Goal: Task Accomplishment & Management: Use online tool/utility

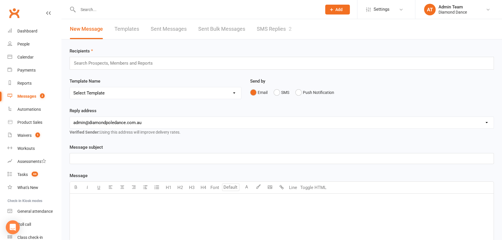
click at [263, 26] on link "SMS Replies 2" at bounding box center [274, 29] width 35 height 20
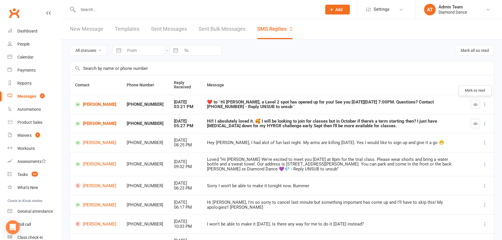
click at [473, 102] on button "button" at bounding box center [475, 104] width 9 height 9
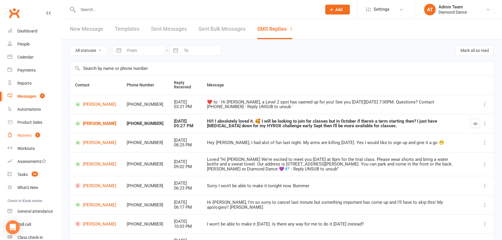
click at [34, 130] on link "Waivers 1" at bounding box center [35, 135] width 54 height 13
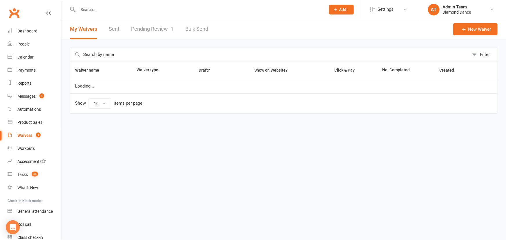
select select "100"
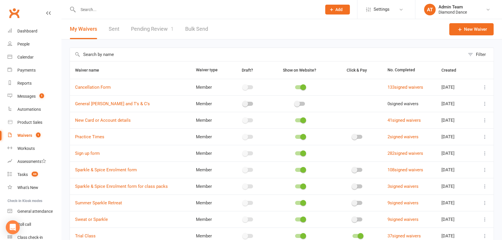
click at [155, 27] on link "Pending Review 1" at bounding box center [152, 29] width 43 height 20
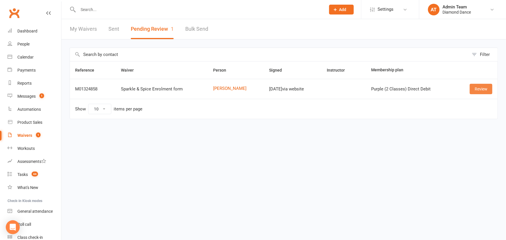
click at [486, 87] on link "Review" at bounding box center [481, 89] width 23 height 10
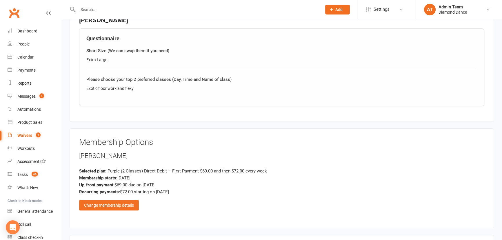
scroll to position [422, 0]
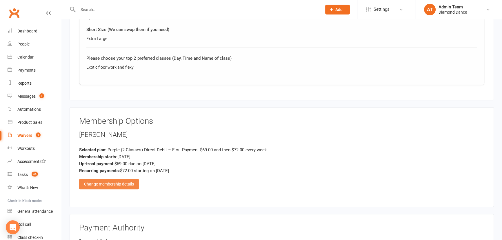
click at [135, 183] on div "Change membership details" at bounding box center [109, 184] width 60 height 10
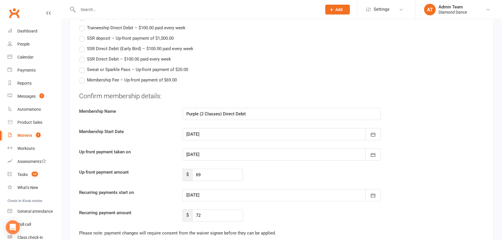
scroll to position [844, 0]
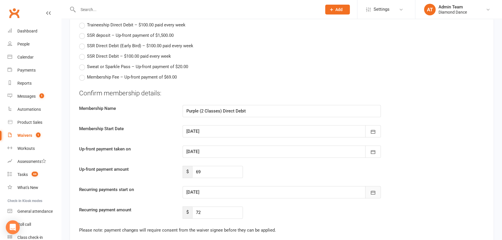
click at [377, 192] on button "button" at bounding box center [373, 192] width 16 height 12
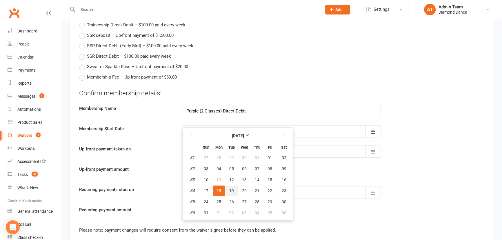
click at [229, 191] on span "19" at bounding box center [231, 191] width 5 height 5
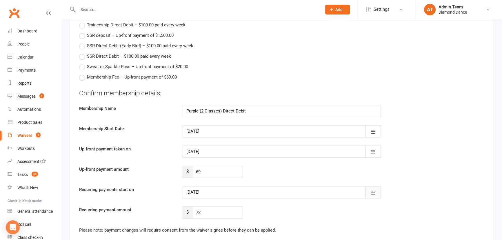
click at [375, 190] on icon "button" at bounding box center [373, 193] width 6 height 6
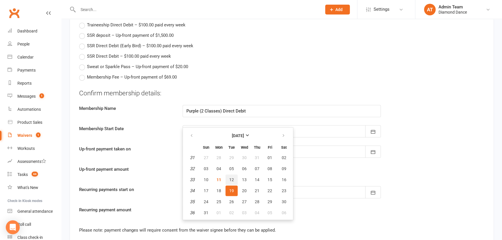
click at [231, 178] on span "12" at bounding box center [231, 180] width 5 height 5
type input "12 Aug 2025"
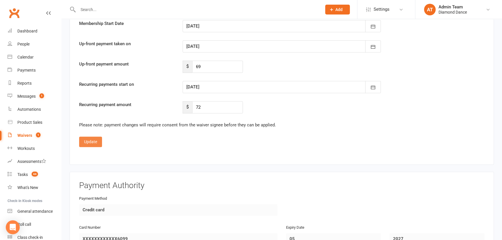
click at [90, 141] on button "Update" at bounding box center [90, 142] width 23 height 10
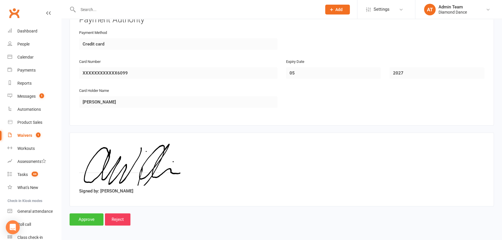
click at [94, 217] on input "Approve" at bounding box center [87, 219] width 34 height 12
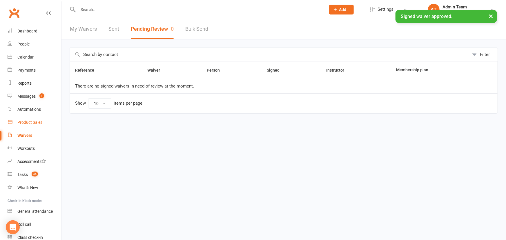
click at [28, 125] on link "Product Sales" at bounding box center [35, 122] width 54 height 13
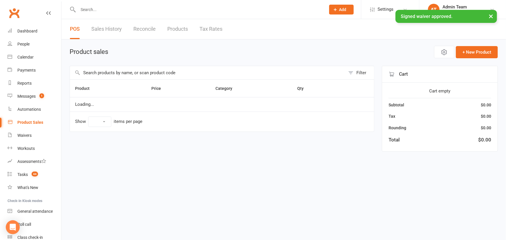
select select "100"
click at [392, 52] on span "Open POS Portal" at bounding box center [401, 52] width 32 height 7
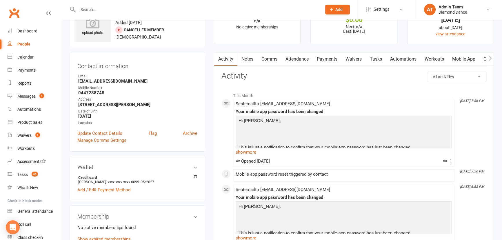
scroll to position [26, 0]
click at [296, 61] on link "Attendance" at bounding box center [297, 59] width 31 height 13
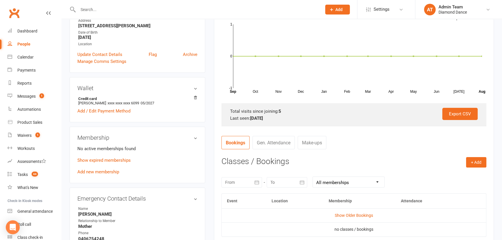
scroll to position [158, 0]
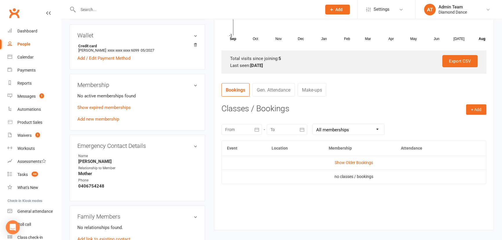
click at [365, 159] on td "Show Older Bookings" at bounding box center [354, 163] width 265 height 14
click at [367, 164] on link "Show Older Bookings" at bounding box center [354, 162] width 38 height 5
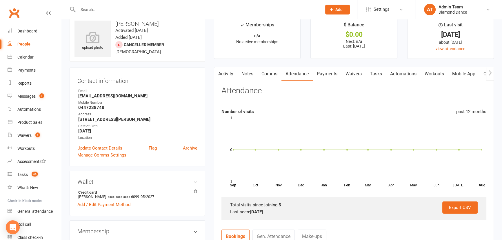
scroll to position [0, 0]
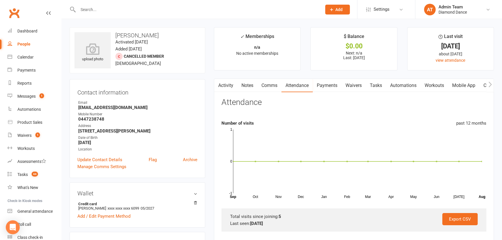
click at [273, 87] on link "Comms" at bounding box center [270, 85] width 24 height 13
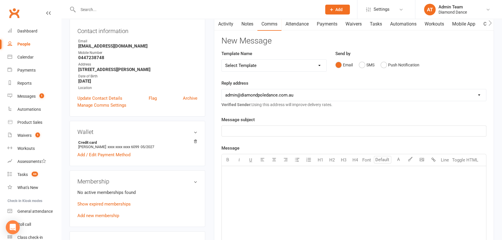
scroll to position [79, 0]
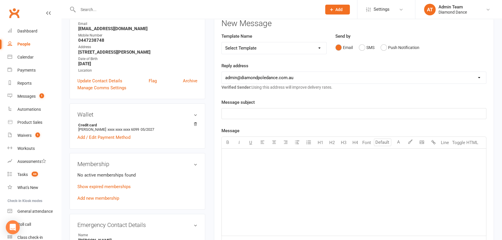
click at [297, 113] on p "﻿" at bounding box center [354, 113] width 258 height 7
click at [304, 49] on select "Select Template [Email] Behind on Payments [Email] Direct Debit Reminder [Email…" at bounding box center [274, 48] width 105 height 12
select select "7"
click at [222, 42] on select "Select Template [Email] Behind on Payments [Email] Direct Debit Reminder [Email…" at bounding box center [274, 48] width 105 height 12
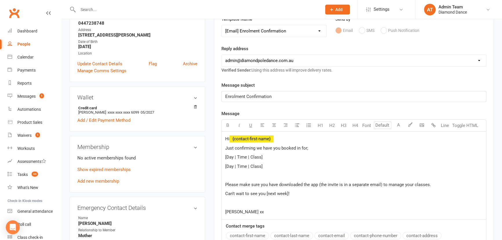
scroll to position [105, 0]
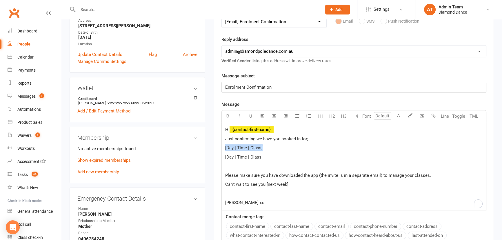
drag, startPoint x: 265, startPoint y: 148, endPoint x: 224, endPoint y: 148, distance: 41.2
click at [224, 148] on div "Hi ﻿ {contact-first-name} Just confirming we have you booked in for; [Day | Tim…" at bounding box center [354, 166] width 265 height 88
drag, startPoint x: 270, startPoint y: 157, endPoint x: 225, endPoint y: 158, distance: 45.0
click at [225, 158] on p "[Day | Time | Class]" at bounding box center [354, 157] width 258 height 7
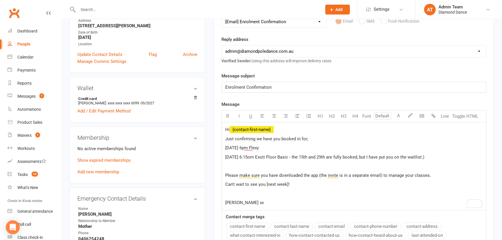
click at [290, 155] on span "Friday 6:15om Exoti Floor Basic - the 15th and 29th are fully booked, but I hav…" at bounding box center [324, 157] width 199 height 5
click at [248, 147] on span "Thursday 6pm Flexy" at bounding box center [242, 147] width 34 height 5
click at [249, 158] on span "Friday 6:15om Exoti Floor Basic - (the 15th and 29th are fully booked, but I ha…" at bounding box center [325, 157] width 201 height 5
drag, startPoint x: 287, startPoint y: 184, endPoint x: 265, endPoint y: 182, distance: 22.4
click at [265, 182] on span "Can't wait to see you [next week]!" at bounding box center [257, 184] width 64 height 5
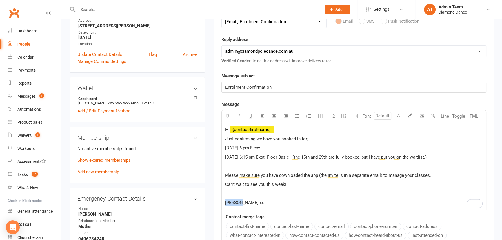
drag, startPoint x: 239, startPoint y: 204, endPoint x: 225, endPoint y: 204, distance: 14.2
click at [225, 204] on div "Hi ﻿ {contact-first-name} Just confirming we have you booked in for; Thursday 6…" at bounding box center [354, 166] width 265 height 88
click at [348, 188] on div "Hi ﻿ {contact-first-name} Just confirming we have you booked in for; Thursday 6…" at bounding box center [354, 166] width 265 height 88
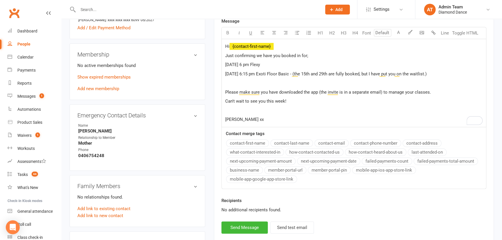
scroll to position [237, 0]
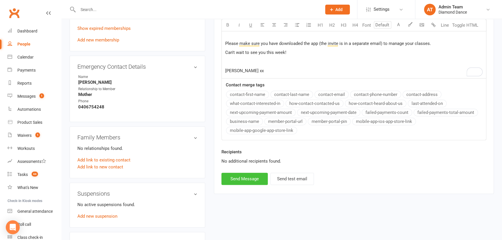
click at [257, 179] on button "Send Message" at bounding box center [245, 179] width 46 height 12
select select
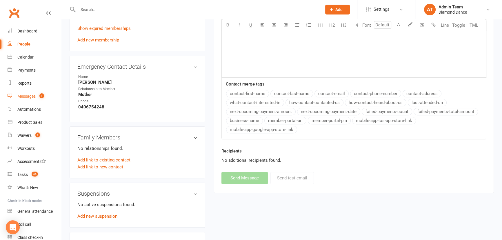
click at [31, 99] on link "Messages 1" at bounding box center [35, 96] width 54 height 13
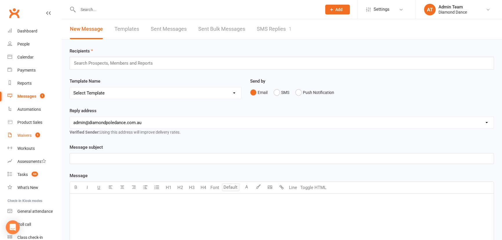
click at [34, 134] on count-badge "1" at bounding box center [36, 135] width 8 height 5
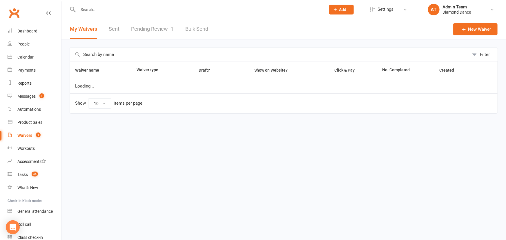
select select "100"
click at [159, 31] on link "Pending Review 1" at bounding box center [152, 29] width 43 height 20
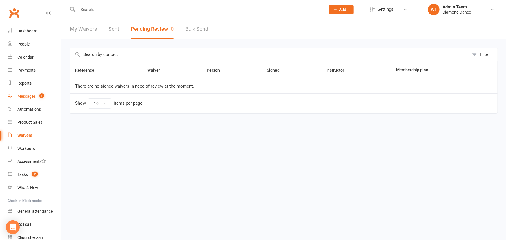
click at [17, 96] on link "Messages 1" at bounding box center [35, 96] width 54 height 13
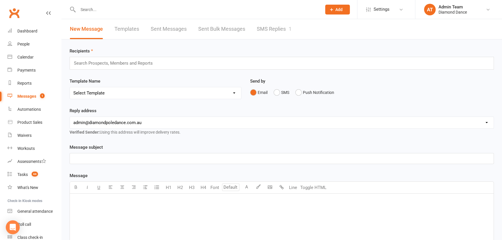
click at [278, 26] on link "SMS Replies 1" at bounding box center [274, 29] width 35 height 20
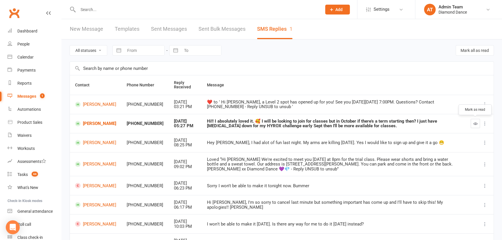
click at [476, 122] on icon "button" at bounding box center [476, 124] width 4 height 4
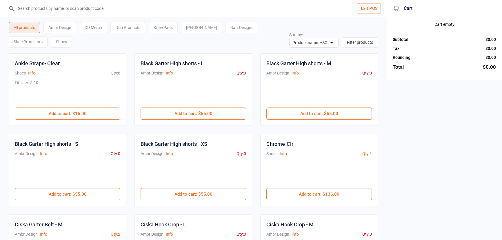
click at [94, 30] on div "DD Merch" at bounding box center [93, 27] width 27 height 11
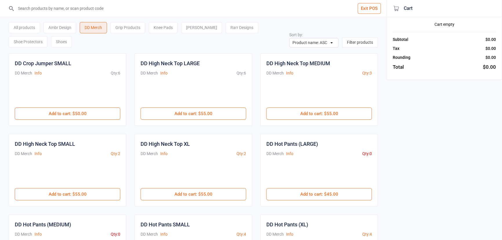
click at [84, 9] on input "search" at bounding box center [197, 8] width 364 height 17
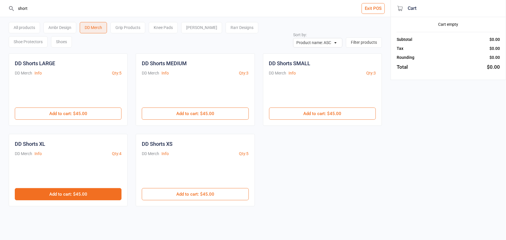
type input "short"
click at [84, 194] on button "Add to cart : $45.00" at bounding box center [68, 194] width 107 height 12
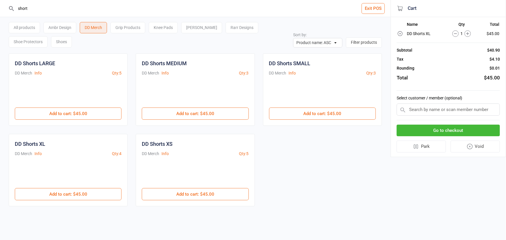
click at [481, 128] on button "Go to checkout" at bounding box center [448, 131] width 103 height 12
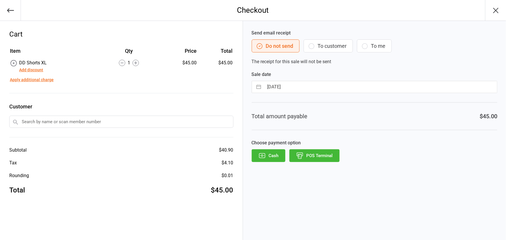
click at [324, 155] on button "POS Terminal" at bounding box center [314, 155] width 50 height 13
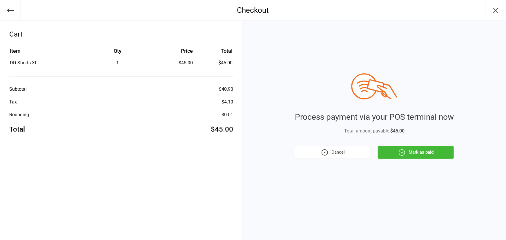
click at [417, 153] on button "Mark as paid" at bounding box center [416, 152] width 76 height 13
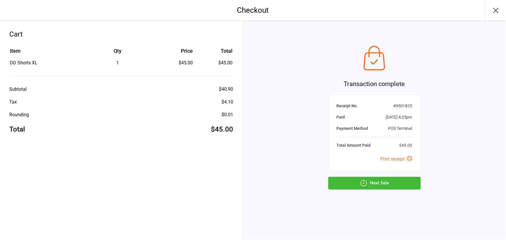
click at [404, 188] on button "Next Sale" at bounding box center [374, 183] width 93 height 13
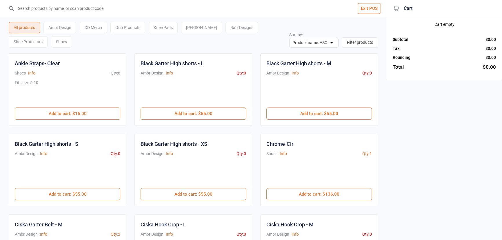
click at [370, 9] on button "Exit POS" at bounding box center [369, 8] width 23 height 11
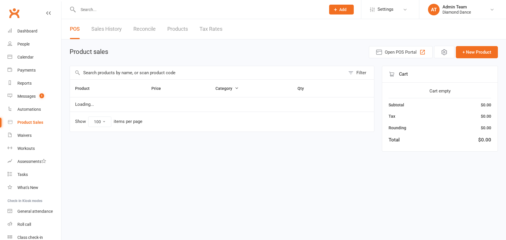
select select "100"
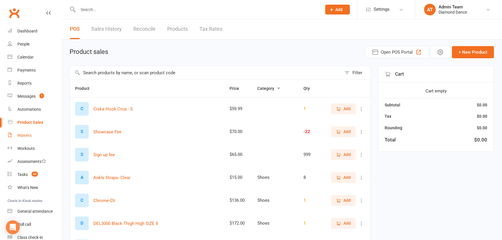
click at [25, 133] on div "Waivers" at bounding box center [24, 135] width 14 height 5
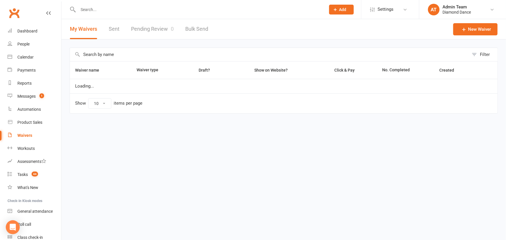
select select "100"
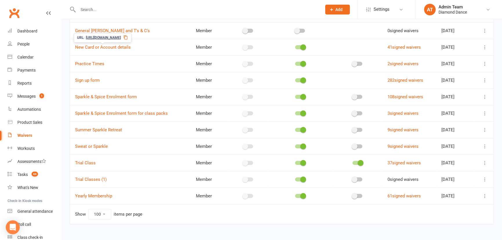
scroll to position [79, 0]
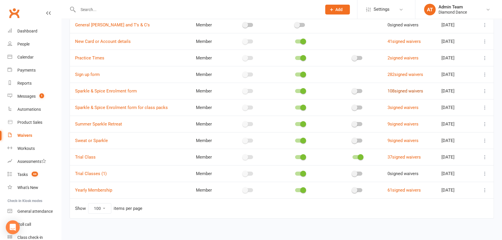
click at [400, 92] on link "108 signed waivers" at bounding box center [406, 90] width 36 height 5
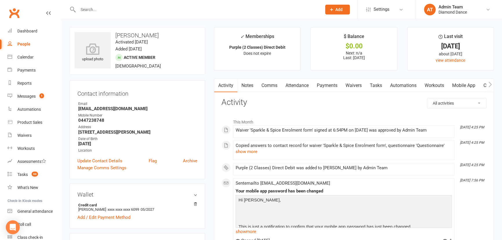
click at [353, 85] on link "Waivers" at bounding box center [354, 85] width 24 height 13
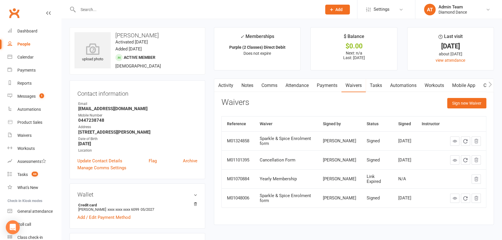
click at [455, 140] on icon at bounding box center [455, 141] width 4 height 4
click at [25, 57] on div "Calendar" at bounding box center [25, 57] width 16 height 5
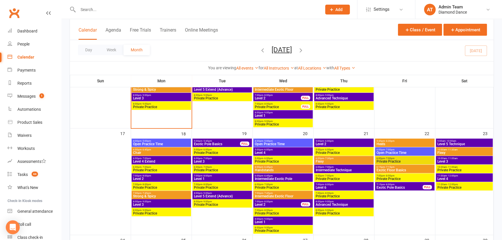
scroll to position [316, 0]
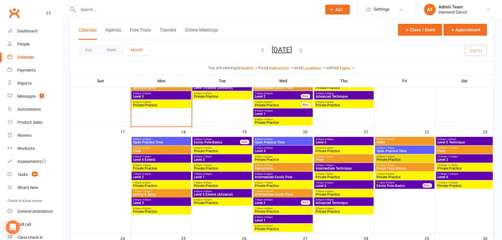
click at [396, 165] on span "6:15pm - 7:15pm" at bounding box center [405, 165] width 57 height 3
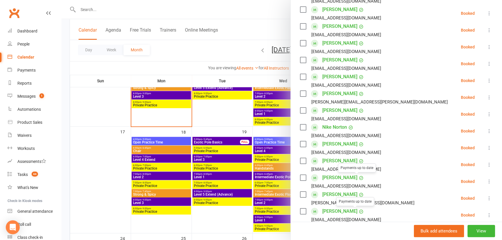
scroll to position [158, 0]
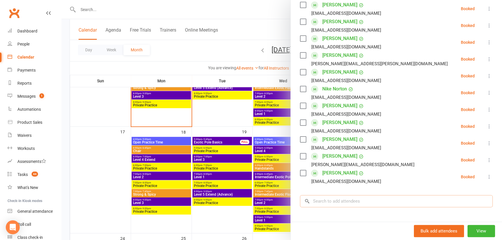
click at [352, 204] on input "search" at bounding box center [396, 201] width 193 height 12
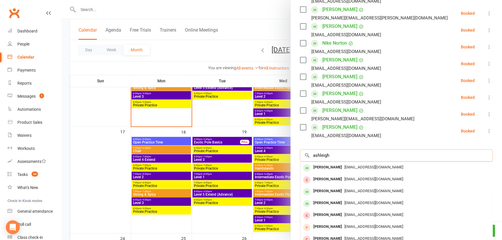
scroll to position [211, 0]
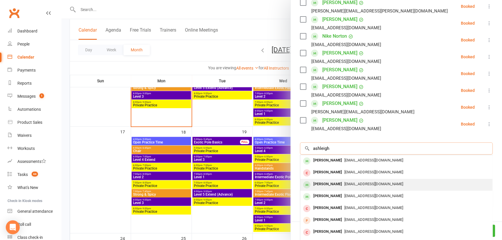
type input "ashleigh"
click at [355, 183] on span "[EMAIL_ADDRESS][DOMAIN_NAME]" at bounding box center [374, 184] width 59 height 4
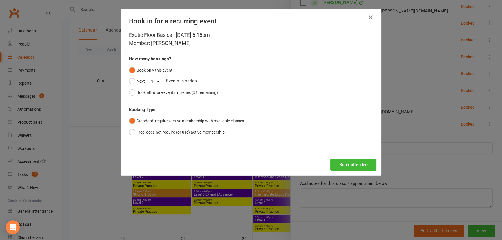
click at [153, 81] on select "1 2 3 4 5 6 7 8 9 10 11 12 13 14 15 16 17 18 19 20 21 22 23 24 25 26 27 28 29 3…" at bounding box center [155, 81] width 15 height 7
select select "7"
click at [148, 78] on select "1 2 3 4 5 6 7 8 9 10 11 12 13 14 15 16 17 18 19 20 21 22 23 24 25 26 27 28 29 3…" at bounding box center [155, 81] width 15 height 7
click at [133, 77] on button "Next" at bounding box center [137, 81] width 16 height 11
click at [357, 164] on button "Book attendee" at bounding box center [354, 165] width 46 height 12
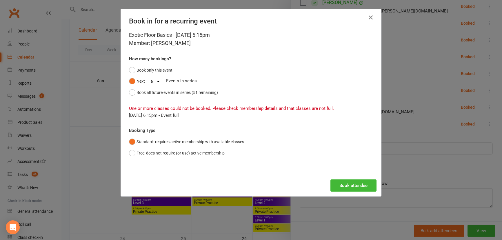
click at [372, 17] on icon "button" at bounding box center [371, 17] width 7 height 7
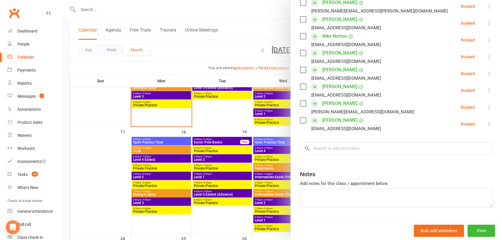
click at [121, 161] on div at bounding box center [281, 120] width 441 height 240
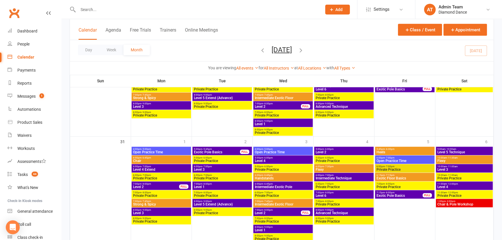
scroll to position [539, 0]
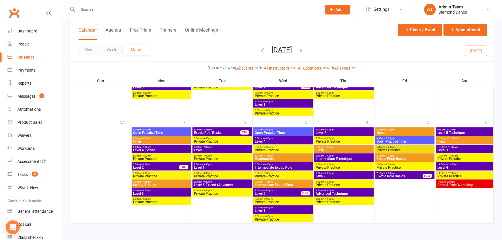
click at [304, 50] on icon "button" at bounding box center [301, 50] width 6 height 6
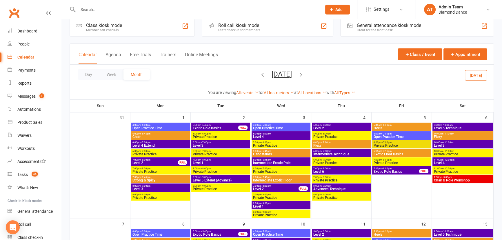
scroll to position [0, 0]
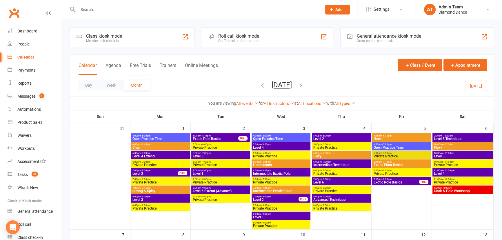
click at [260, 85] on icon "button" at bounding box center [263, 85] width 6 height 6
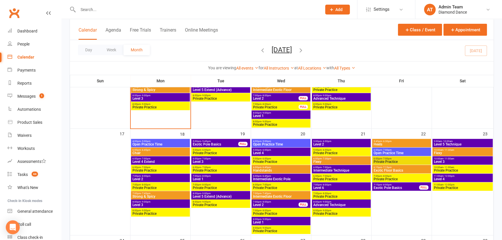
scroll to position [316, 0]
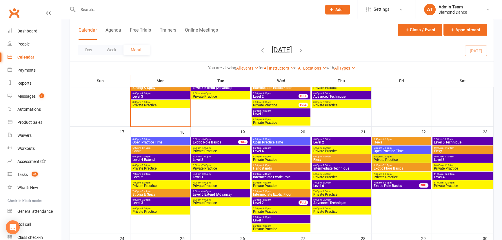
click at [413, 165] on span "6:15pm - 7:15pm" at bounding box center [402, 165] width 57 height 3
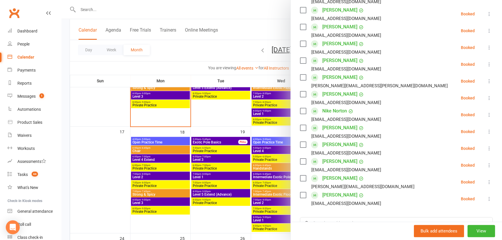
scroll to position [211, 0]
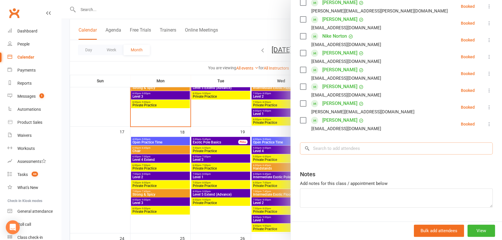
click at [362, 147] on input "search" at bounding box center [396, 148] width 193 height 12
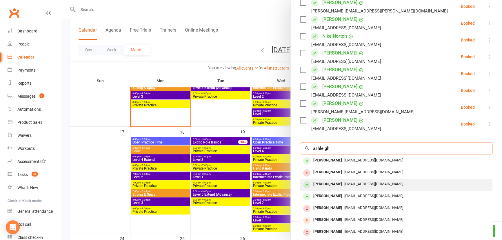
type input "ashleigh"
click at [353, 188] on div "ashiejade1383@gmail.com" at bounding box center [397, 184] width 188 height 8
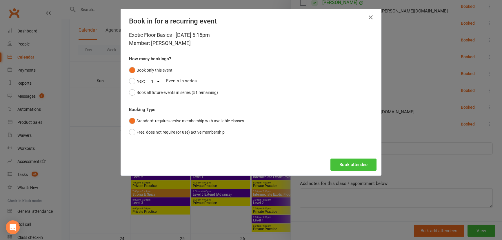
click at [339, 161] on button "Book attendee" at bounding box center [354, 165] width 46 height 12
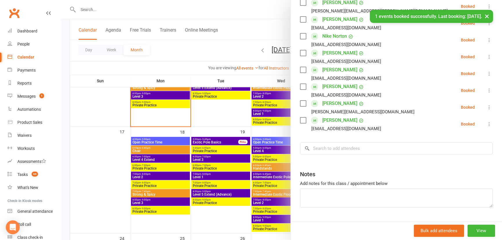
click at [240, 221] on div at bounding box center [281, 120] width 441 height 240
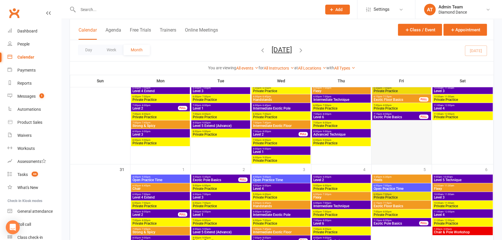
scroll to position [501, 0]
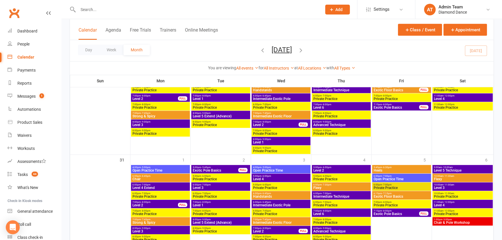
click at [388, 194] on span "- 7:15pm" at bounding box center [387, 193] width 10 height 3
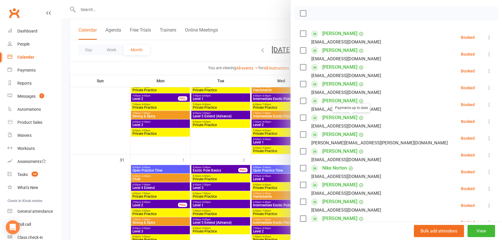
scroll to position [158, 0]
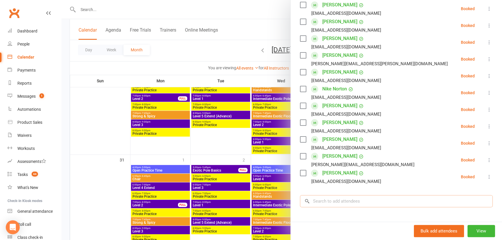
click at [349, 198] on input "search" at bounding box center [396, 201] width 193 height 12
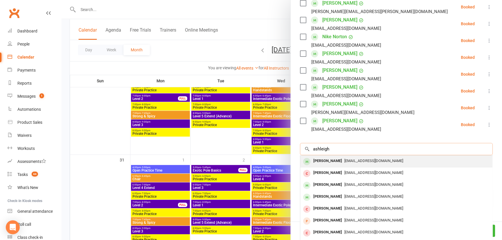
scroll to position [211, 0]
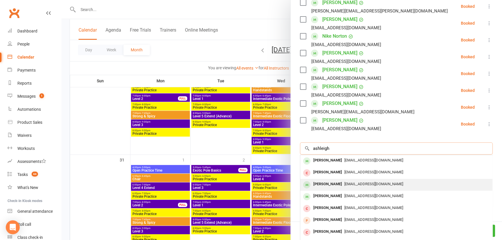
type input "ashleigh"
click at [355, 186] on span "ashiejade1383@gmail.com" at bounding box center [374, 184] width 59 height 4
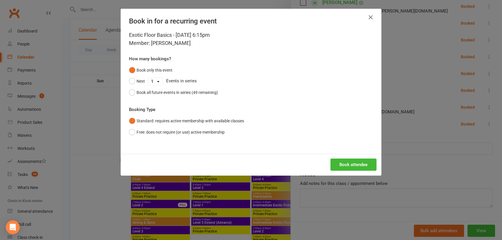
drag, startPoint x: 146, startPoint y: 83, endPoint x: 149, endPoint y: 84, distance: 3.0
click at [148, 83] on select "1 2 3 4 5 6 7 8 9 10 11 12 13 14 15 16 17 18 19 20 21 22 23 24 25 26 27 28 29 3…" at bounding box center [155, 81] width 15 height 7
select select "6"
click at [148, 78] on select "1 2 3 4 5 6 7 8 9 10 11 12 13 14 15 16 17 18 19 20 21 22 23 24 25 26 27 28 29 3…" at bounding box center [155, 81] width 15 height 7
click at [135, 82] on button "Next" at bounding box center [137, 81] width 16 height 11
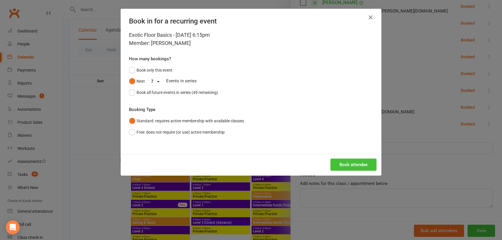
click at [350, 165] on button "Book attendee" at bounding box center [354, 165] width 46 height 12
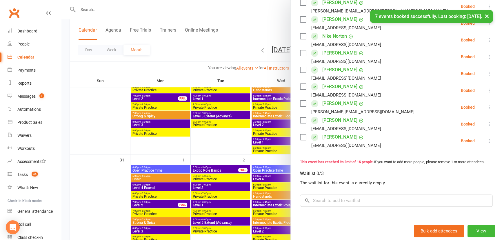
click at [230, 144] on div at bounding box center [281, 120] width 441 height 240
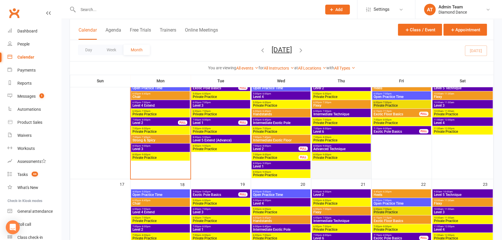
scroll to position [237, 0]
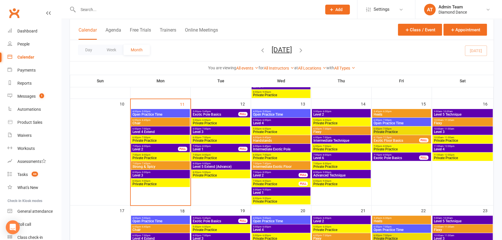
click at [344, 132] on span "Flexy" at bounding box center [341, 131] width 57 height 3
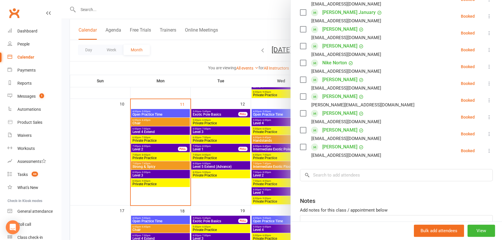
scroll to position [184, 0]
click at [356, 178] on input "search" at bounding box center [396, 175] width 193 height 12
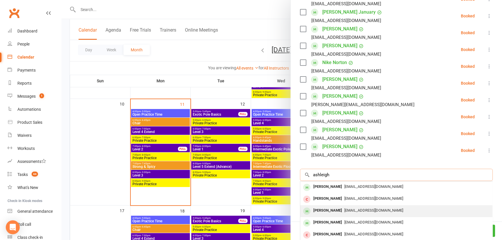
type input "ashleigh"
click at [350, 211] on span "ashiejade1383@gmail.com" at bounding box center [374, 210] width 59 height 4
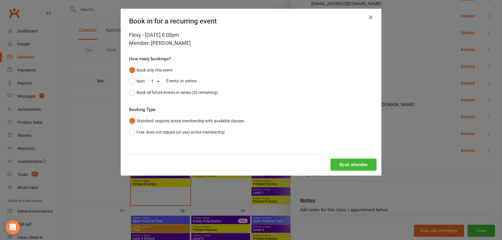
click at [154, 83] on select "1 2 3 4 5 6 7 8 9 10 11 12 13 14 15 16 17 18 19 20 21 22 23 24 25 26 27 28 29 3…" at bounding box center [155, 81] width 15 height 7
select select "8"
click at [148, 78] on select "1 2 3 4 5 6 7 8 9 10 11 12 13 14 15 16 17 18 19 20 21 22 23 24 25 26 27 28 29 3…" at bounding box center [155, 81] width 15 height 7
click at [137, 83] on button "Next" at bounding box center [137, 81] width 16 height 11
click at [374, 164] on button "Book attendee" at bounding box center [354, 165] width 46 height 12
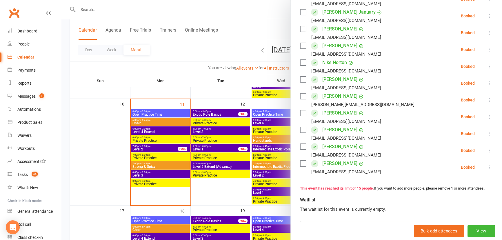
click at [214, 92] on div at bounding box center [281, 120] width 441 height 240
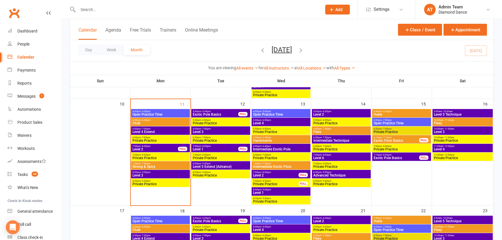
click at [405, 138] on span "6:15pm - 7:15pm" at bounding box center [397, 137] width 46 height 3
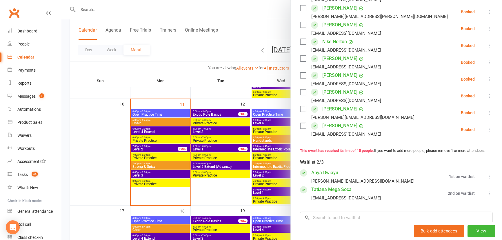
scroll to position [237, 0]
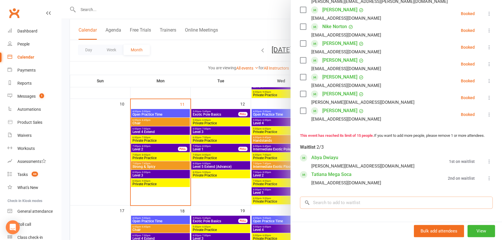
click at [343, 209] on input "search" at bounding box center [396, 203] width 193 height 12
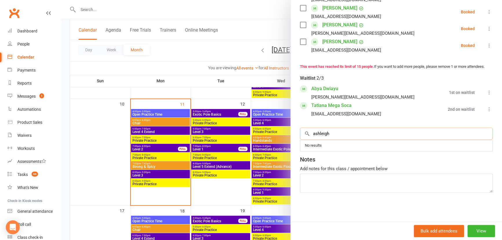
scroll to position [312, 0]
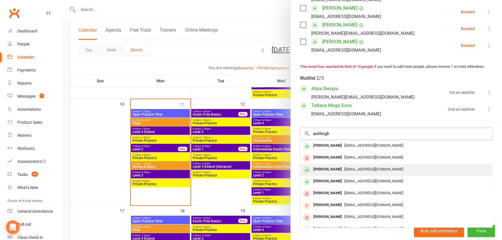
type input "ashleigh"
click at [356, 171] on span "ashiejade1383@gmail.com" at bounding box center [374, 169] width 59 height 4
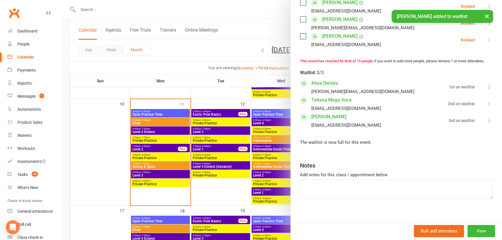
scroll to position [324, 0]
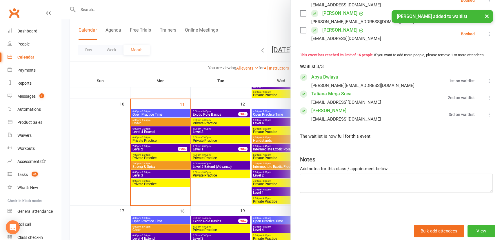
click at [248, 193] on div at bounding box center [281, 120] width 441 height 240
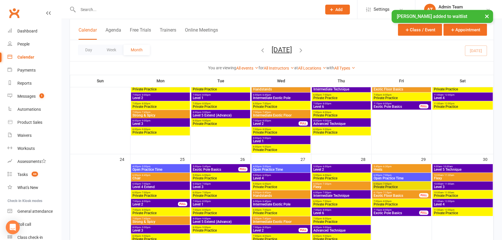
scroll to position [448, 0]
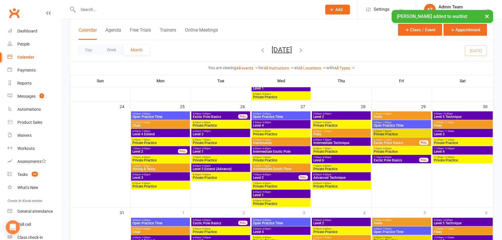
click at [397, 141] on span "Exotic Floor Basics" at bounding box center [397, 142] width 46 height 3
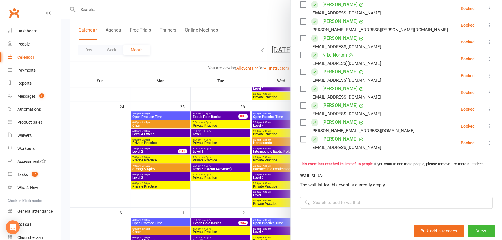
scroll to position [264, 0]
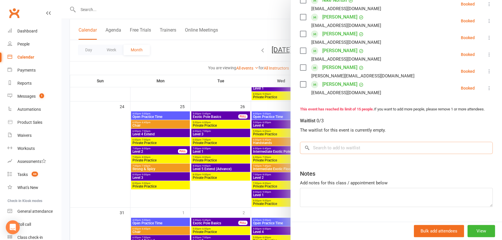
click at [356, 154] on input "search" at bounding box center [396, 148] width 193 height 12
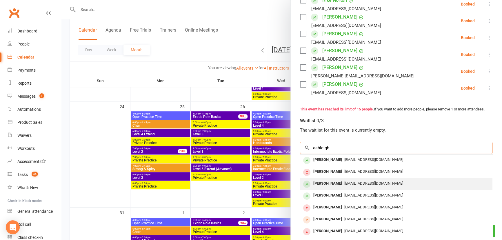
type input "ashleigh"
click at [364, 186] on span "ashiejade1383@gmail.com" at bounding box center [374, 183] width 59 height 4
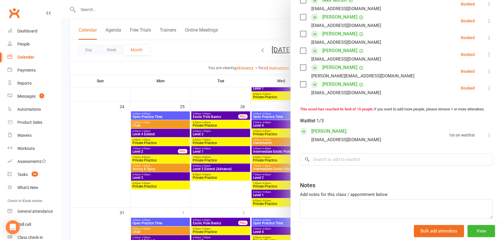
click at [252, 99] on div at bounding box center [281, 120] width 441 height 240
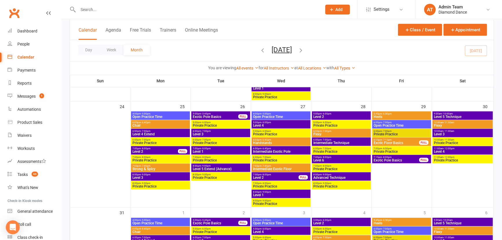
click at [399, 162] on div "7:15pm - 8:00pm Exotic Pole Basics FULL" at bounding box center [401, 159] width 59 height 8
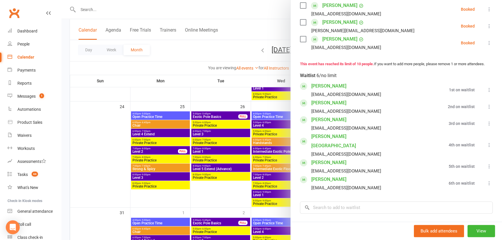
scroll to position [237, 0]
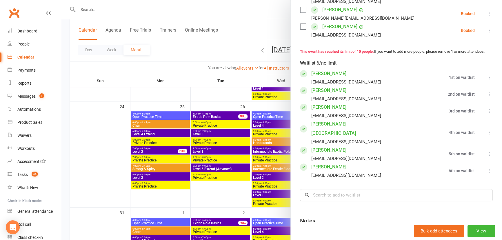
click at [230, 203] on div at bounding box center [281, 120] width 441 height 240
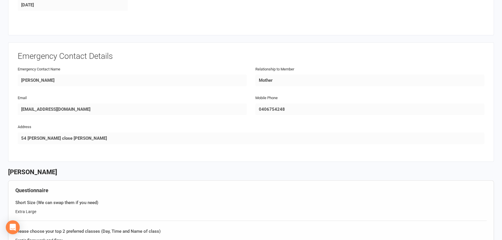
scroll to position [316, 0]
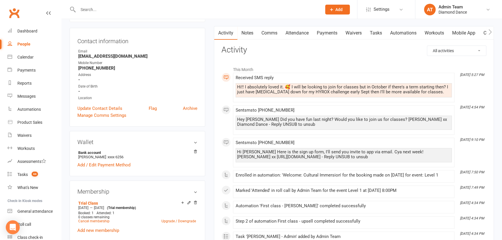
scroll to position [26, 0]
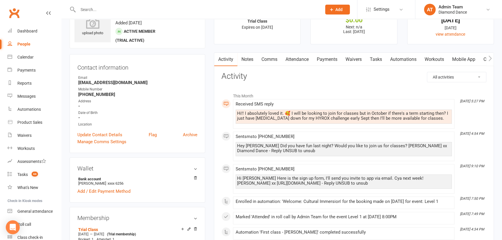
click at [272, 59] on link "Comms" at bounding box center [270, 59] width 24 height 13
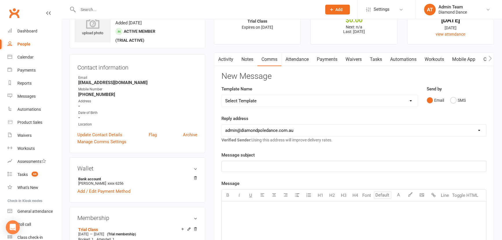
click at [269, 210] on p "﻿" at bounding box center [354, 208] width 258 height 7
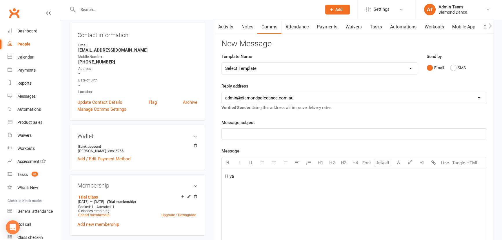
scroll to position [158, 0]
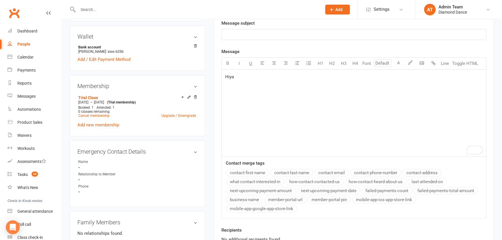
click at [254, 171] on button "contact-first-name" at bounding box center [247, 173] width 43 height 8
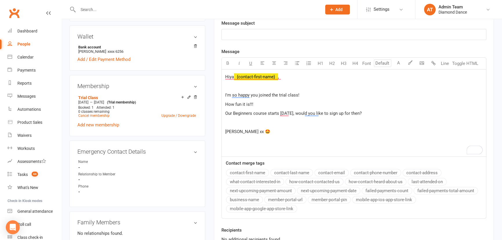
click at [302, 77] on p "[PERSON_NAME] ﻿ {contact-first-name} ," at bounding box center [354, 76] width 258 height 7
click at [263, 102] on p "How fun it is!!!" at bounding box center [354, 104] width 258 height 7
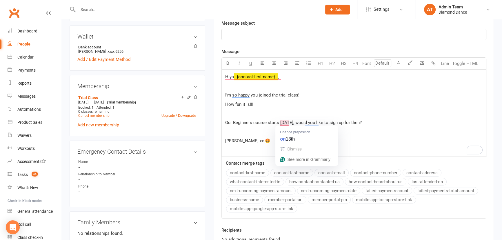
click at [286, 122] on span "Our Beginners course starts [DATE], would you like to sign up for then?" at bounding box center [293, 122] width 137 height 5
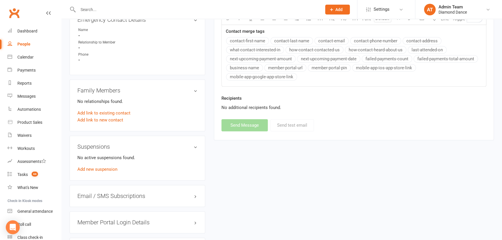
scroll to position [211, 0]
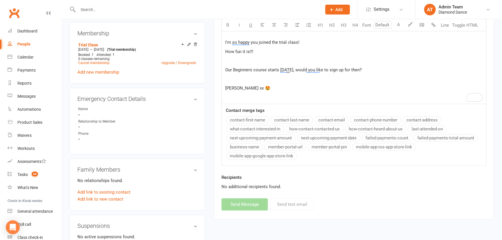
click at [267, 95] on div "[PERSON_NAME] ﻿ {contact-first-name} , ﻿ I'm so happy you joined the trial clas…" at bounding box center [354, 60] width 265 height 87
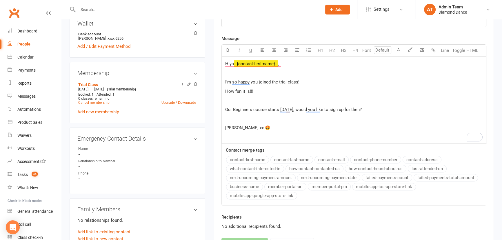
scroll to position [132, 0]
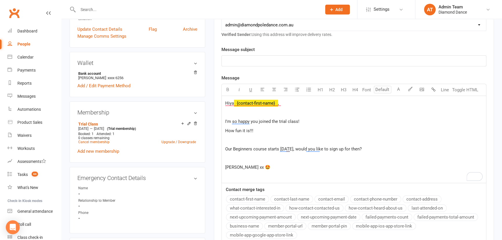
click at [249, 59] on p "﻿" at bounding box center [354, 60] width 258 height 7
